Goal: Information Seeking & Learning: Check status

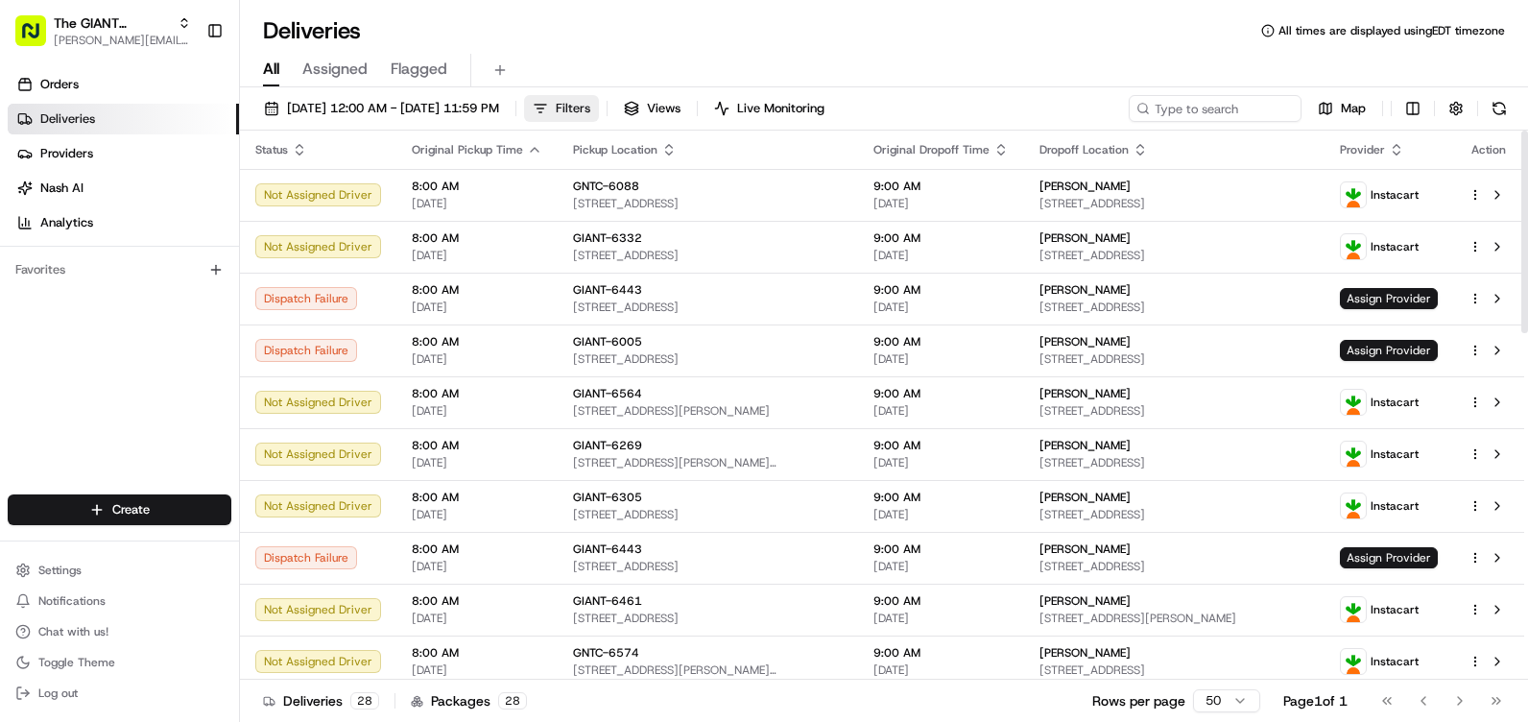
click at [590, 112] on span "Filters" at bounding box center [573, 108] width 35 height 17
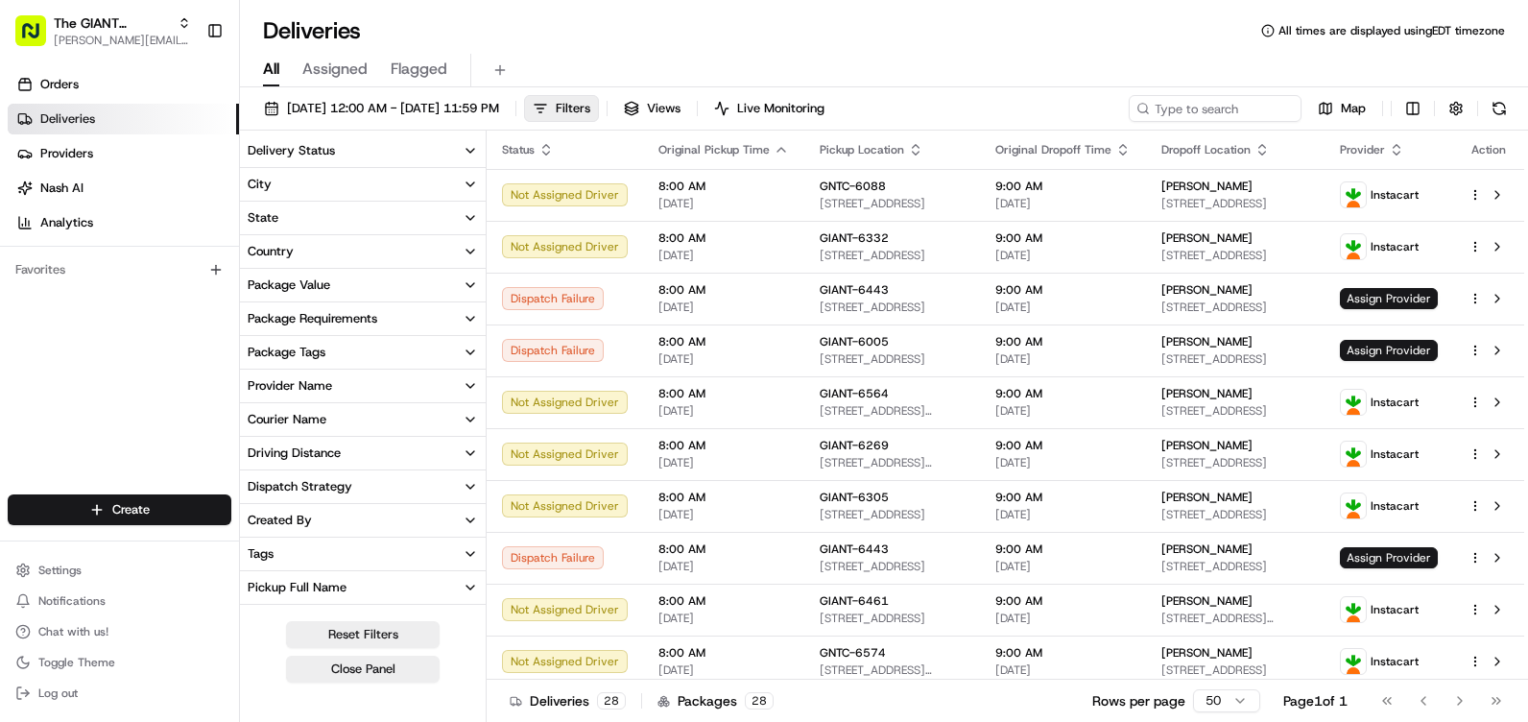
click at [353, 184] on button "City" at bounding box center [363, 184] width 246 height 33
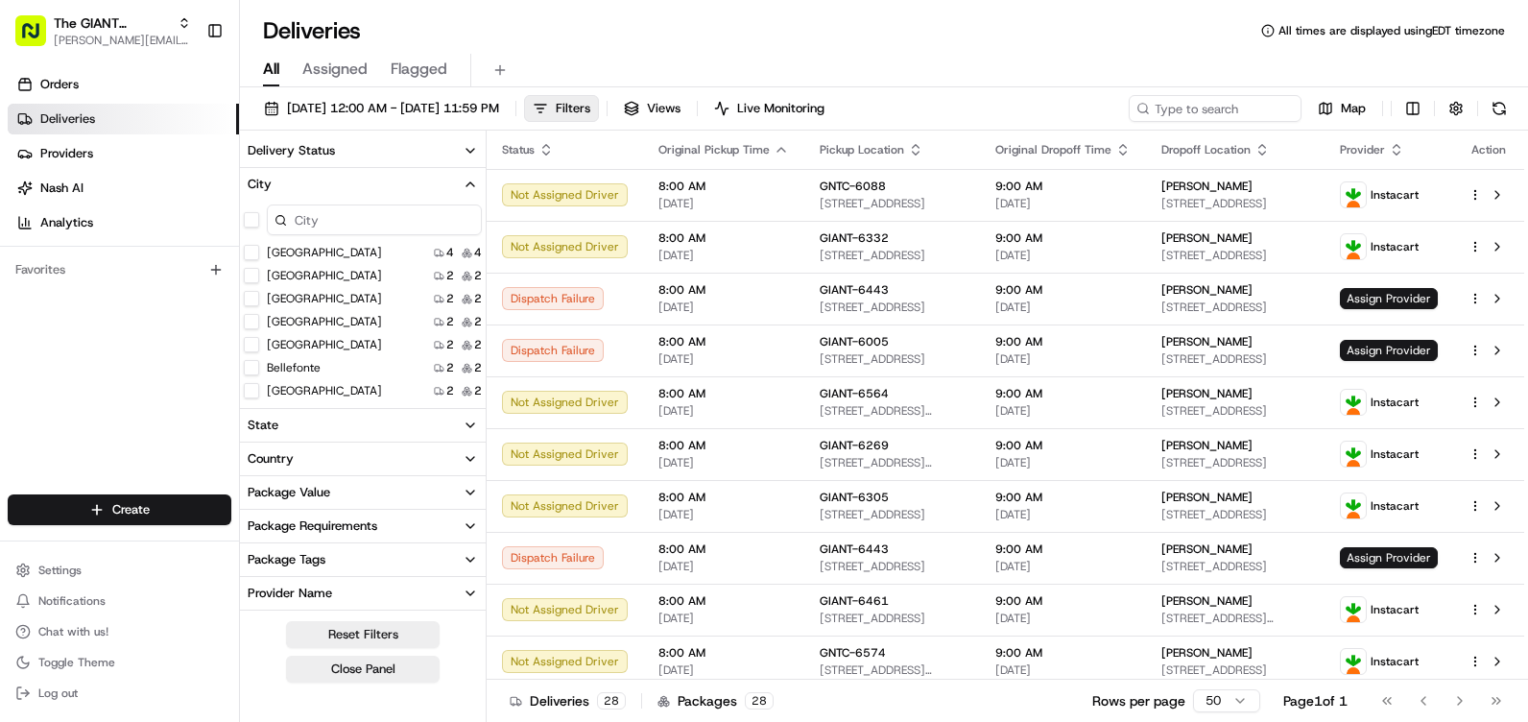
click at [341, 226] on input at bounding box center [374, 219] width 215 height 31
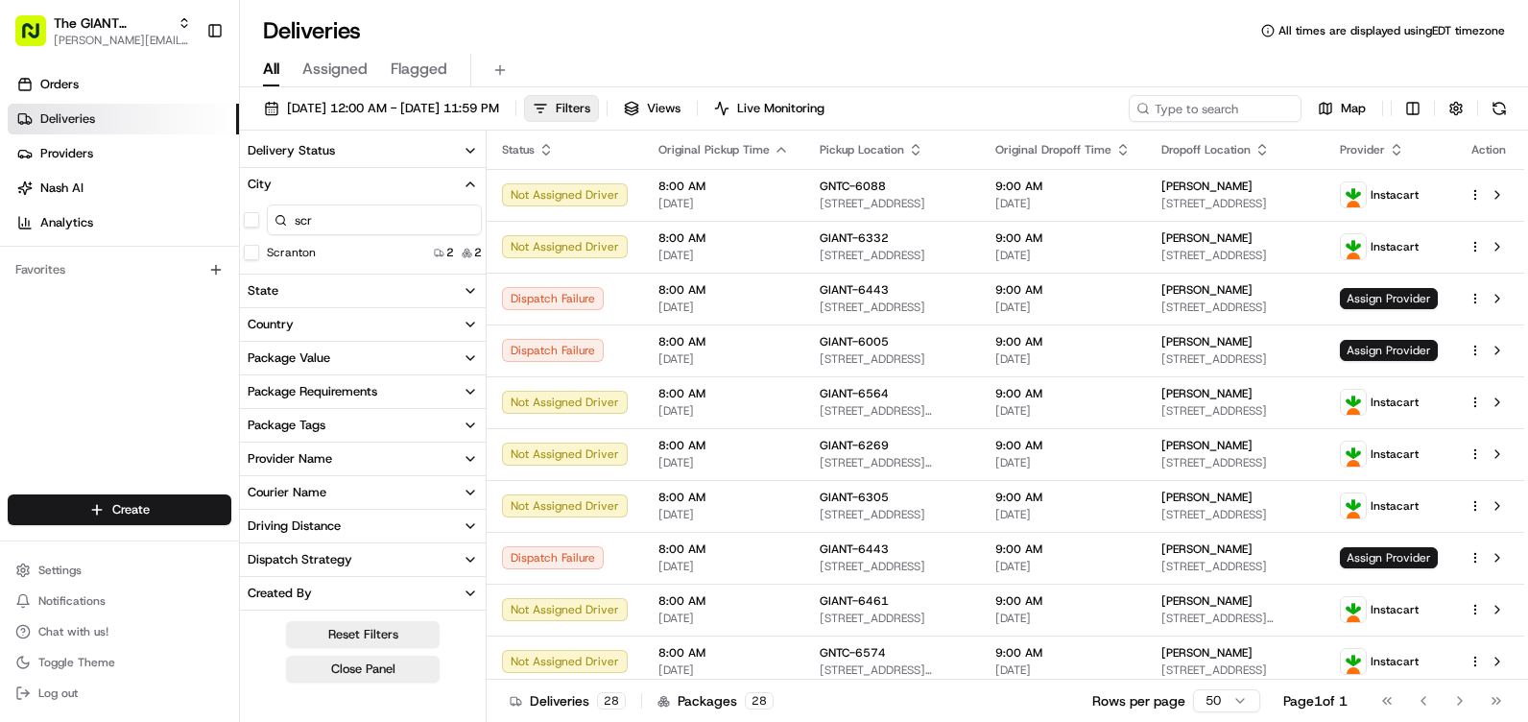
type input "scr"
click at [328, 257] on div "Scranton 2 2" at bounding box center [363, 252] width 246 height 19
click at [252, 251] on button "Scranton" at bounding box center [251, 252] width 15 height 15
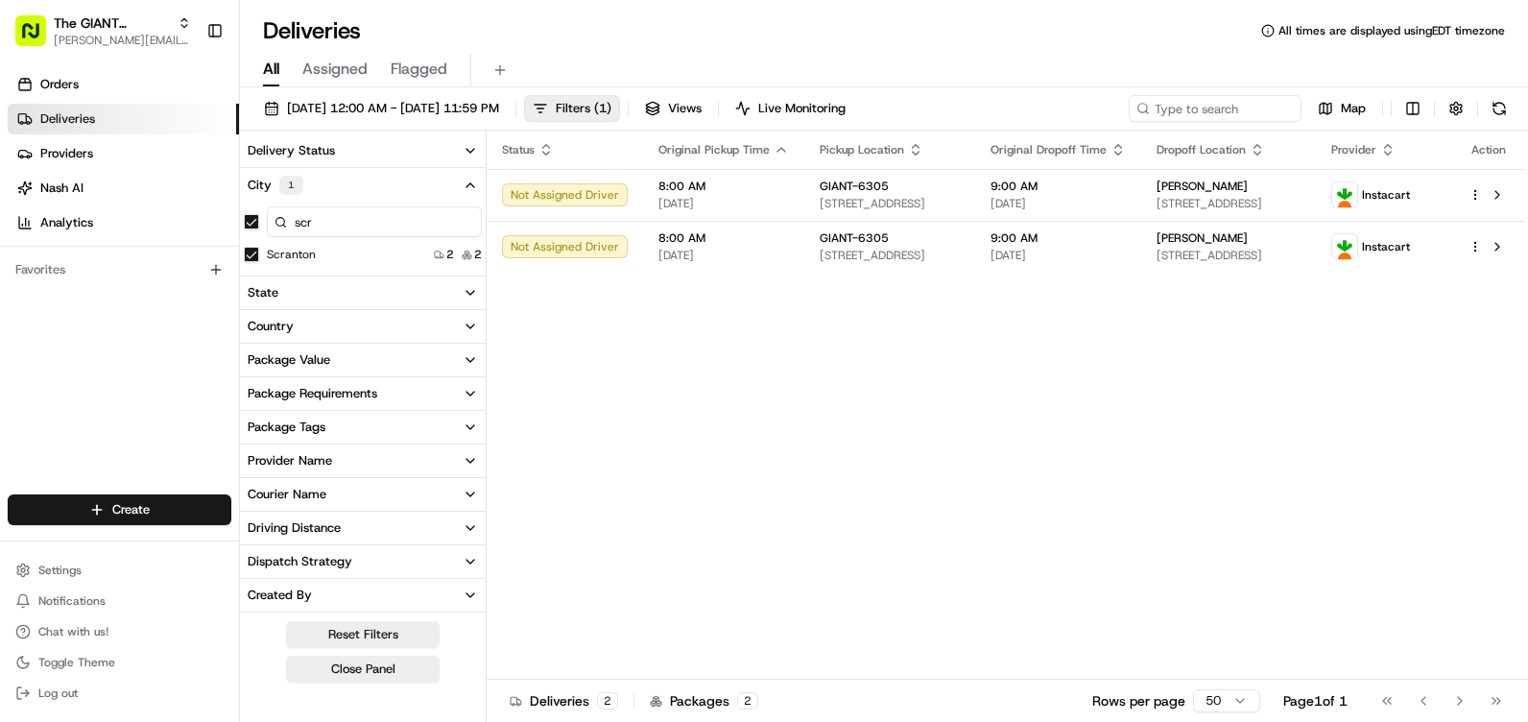
click at [396, 682] on div "Delivery Status City 1 scr Scranton 2 2 State Country Package Value Package Req…" at bounding box center [363, 428] width 247 height 595
click at [396, 678] on button "Close Panel" at bounding box center [363, 669] width 154 height 27
